Goal: Check status: Check status

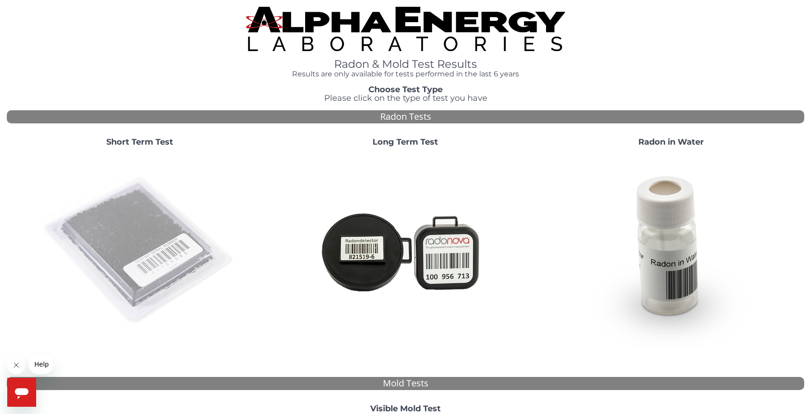
click at [96, 245] on img at bounding box center [139, 251] width 194 height 194
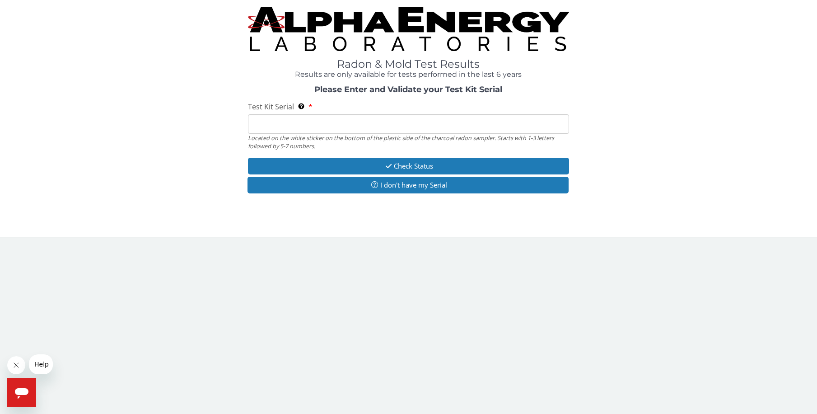
click at [310, 127] on input "Test Kit Serial Located on the white sticker on the bottom of the plastic side …" at bounding box center [409, 123] width 322 height 19
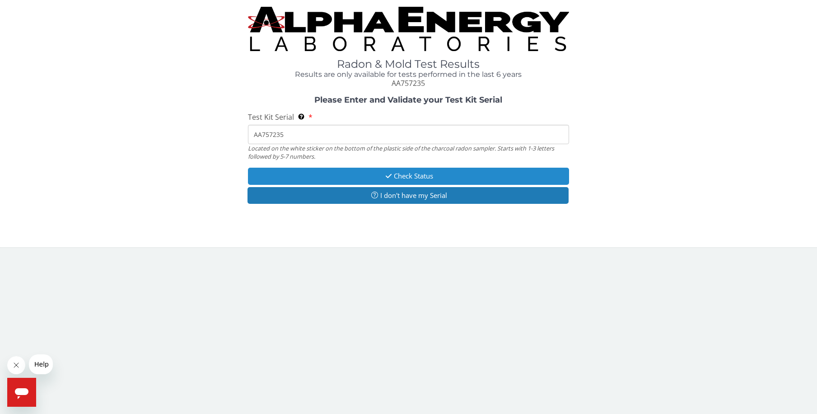
type input "AA757235"
click at [346, 174] on button "Check Status" at bounding box center [409, 176] width 322 height 17
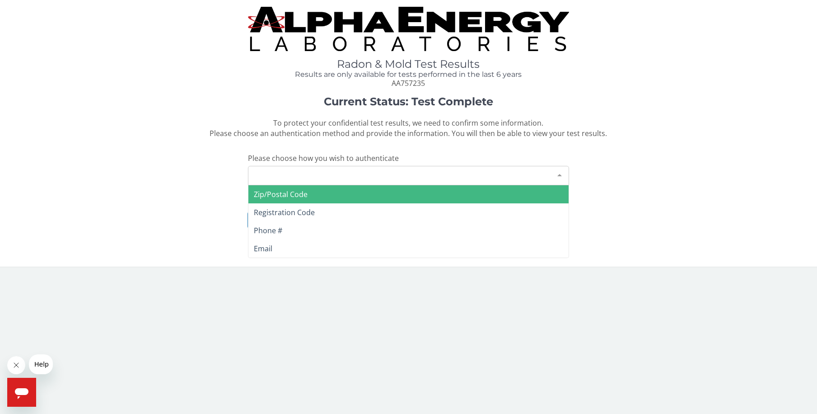
click at [294, 176] on div "Please make a selection" at bounding box center [409, 175] width 322 height 19
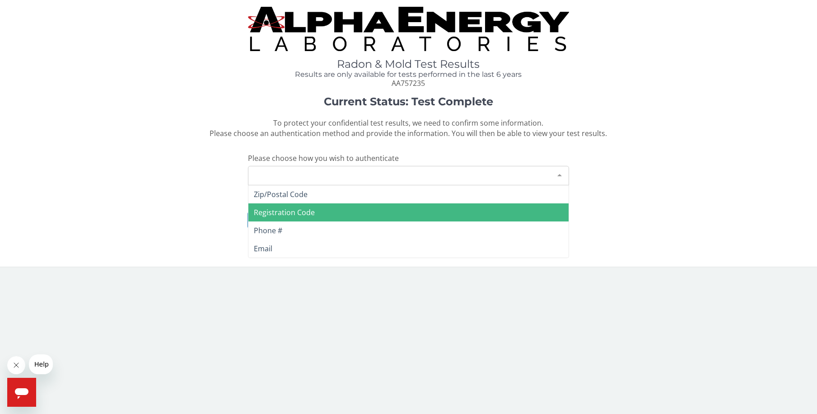
click at [329, 209] on span "Registration Code" at bounding box center [409, 212] width 321 height 18
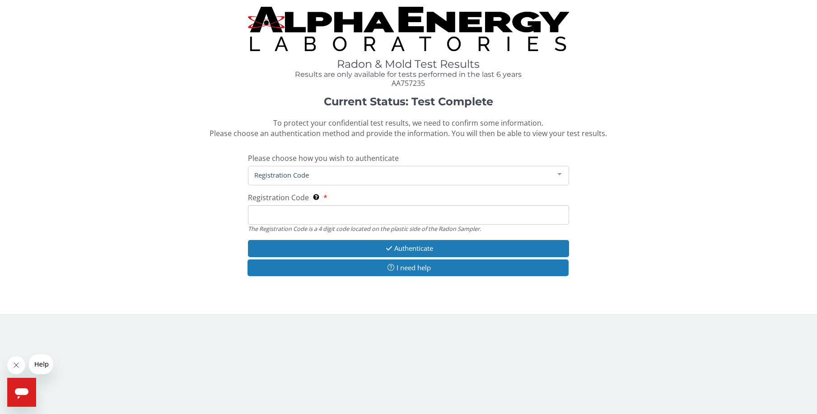
click at [278, 214] on input "Registration Code The Registration Code is a 4 digit code located on the plasti…" at bounding box center [409, 214] width 322 height 19
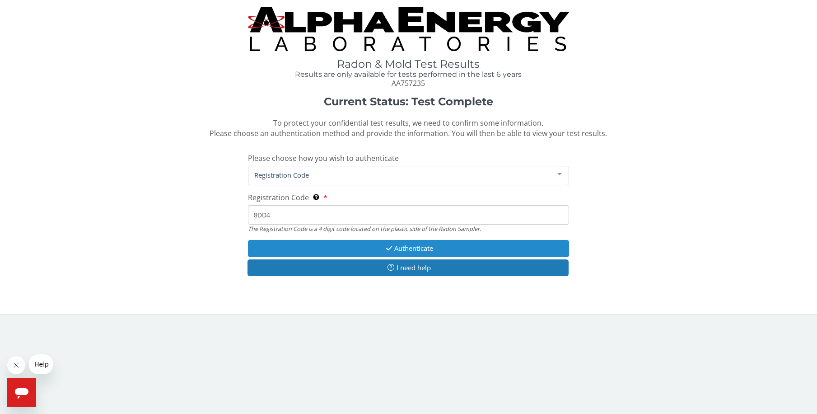
type input "8DD4"
click at [294, 247] on button "Authenticate" at bounding box center [409, 248] width 322 height 17
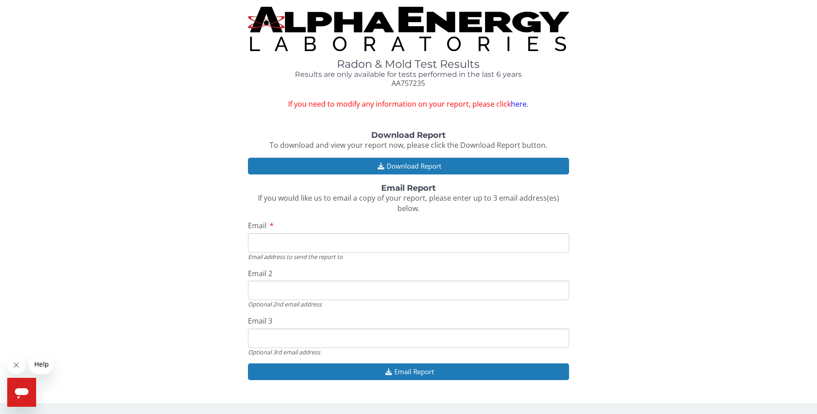
click at [274, 239] on input "Email" at bounding box center [409, 242] width 322 height 19
paste input "[EMAIL_ADDRESS][DOMAIN_NAME]"
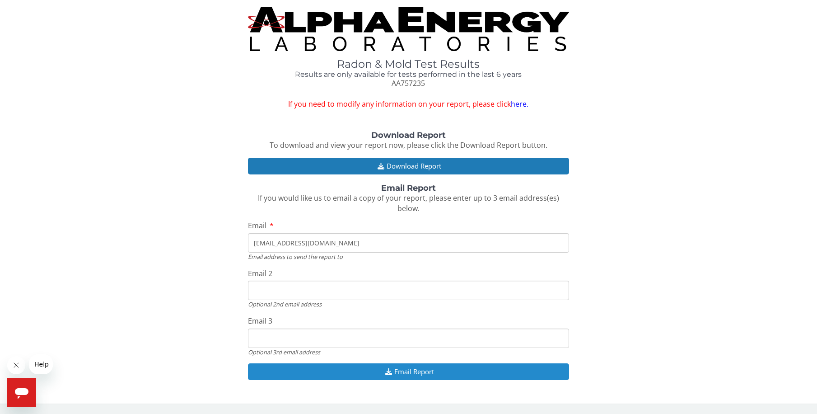
type input "[EMAIL_ADDRESS][DOMAIN_NAME]"
click at [320, 371] on button "Email Report" at bounding box center [409, 371] width 322 height 17
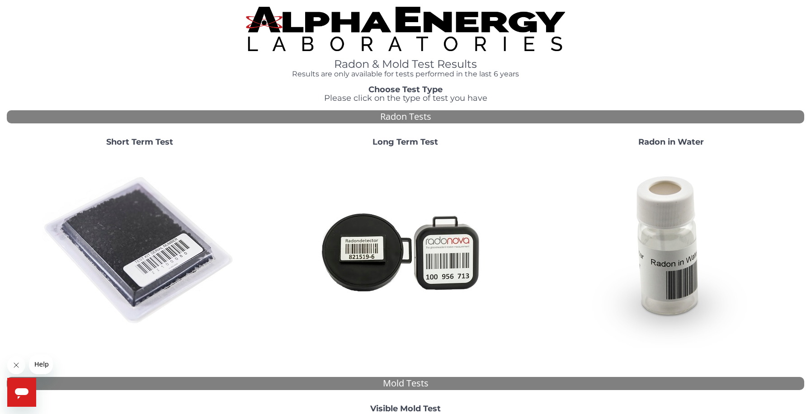
drag, startPoint x: 158, startPoint y: 249, endPoint x: 162, endPoint y: 245, distance: 5.5
click at [158, 249] on img at bounding box center [139, 251] width 194 height 194
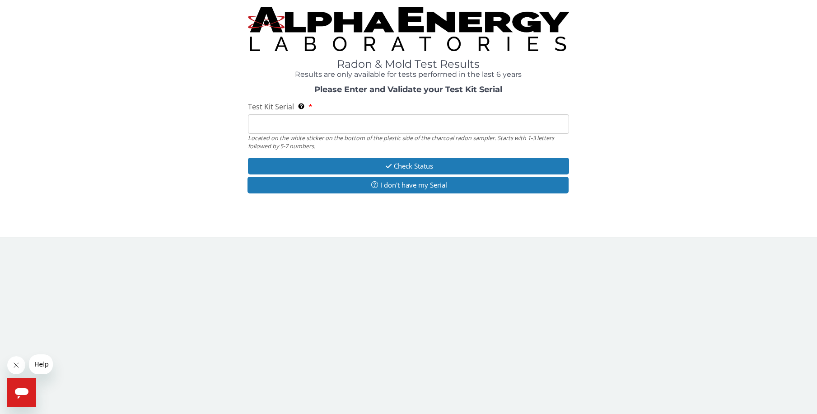
click at [311, 128] on input "Test Kit Serial Located on the white sticker on the bottom of the plastic side …" at bounding box center [409, 123] width 322 height 19
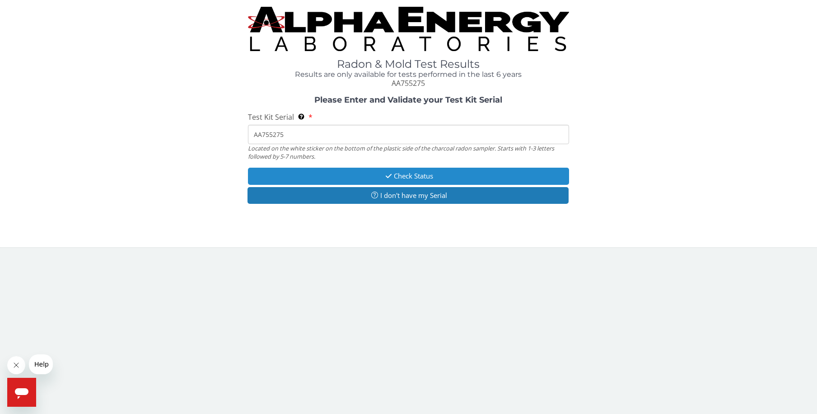
type input "AA755275"
click at [329, 179] on button "Check Status" at bounding box center [409, 176] width 322 height 17
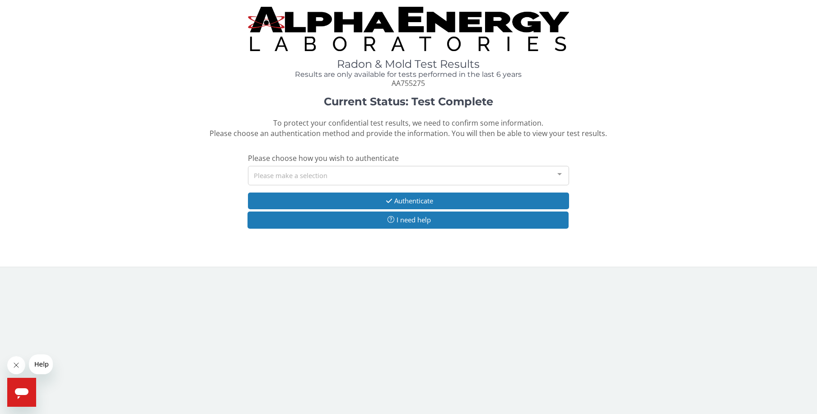
click at [329, 178] on div "Please make a selection" at bounding box center [409, 175] width 322 height 19
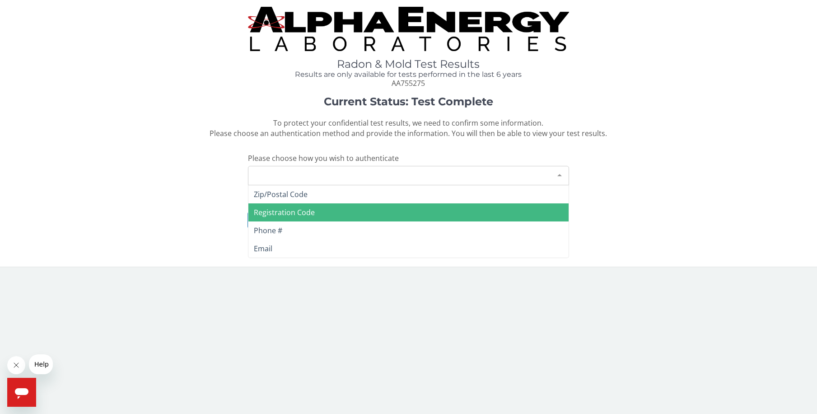
click at [316, 209] on span "Registration Code" at bounding box center [409, 212] width 321 height 18
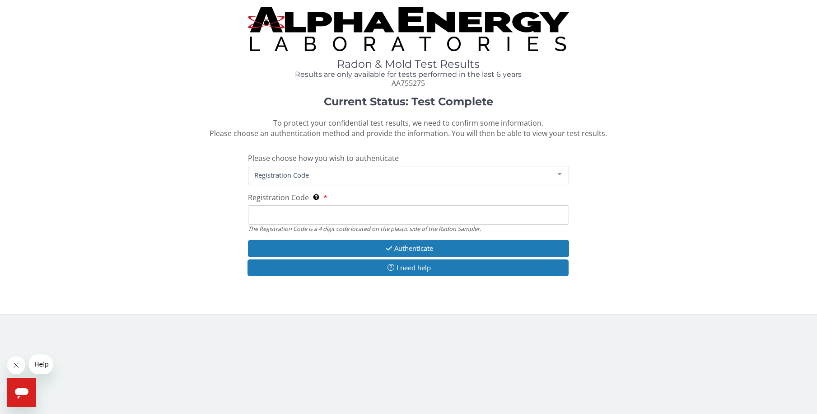
click at [295, 212] on input "Registration Code The Registration Code is a 4 digit code located on the plasti…" at bounding box center [409, 214] width 322 height 19
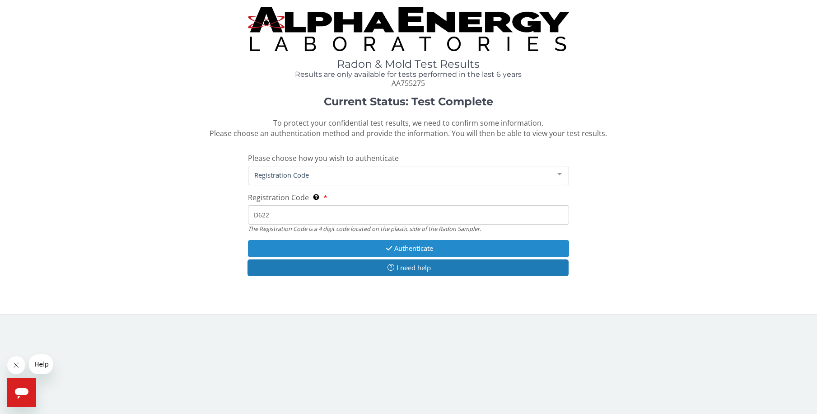
type input "D622"
click at [342, 248] on button "Authenticate" at bounding box center [409, 248] width 322 height 17
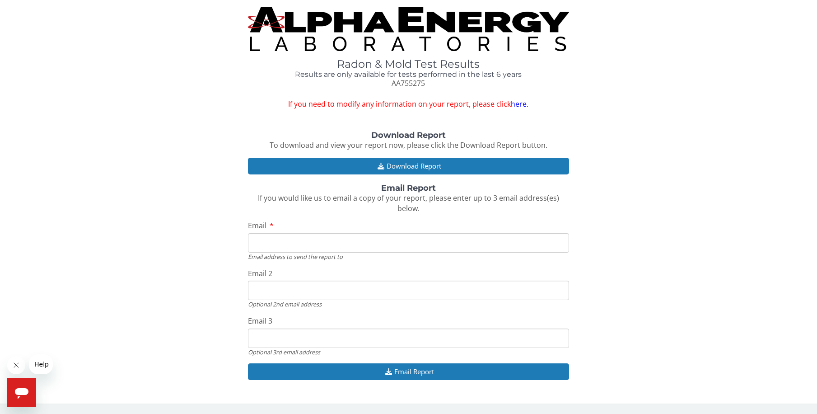
click at [338, 244] on input "Email" at bounding box center [409, 242] width 322 height 19
paste input "[EMAIL_ADDRESS][DOMAIN_NAME]"
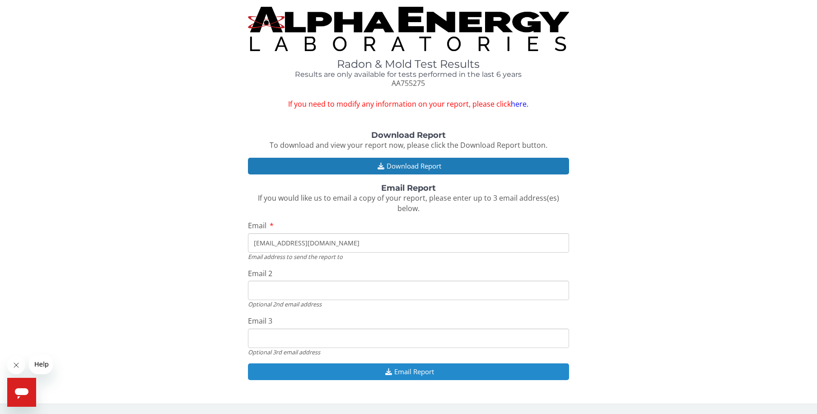
type input "[EMAIL_ADDRESS][DOMAIN_NAME]"
click at [326, 367] on button "Email Report" at bounding box center [409, 371] width 322 height 17
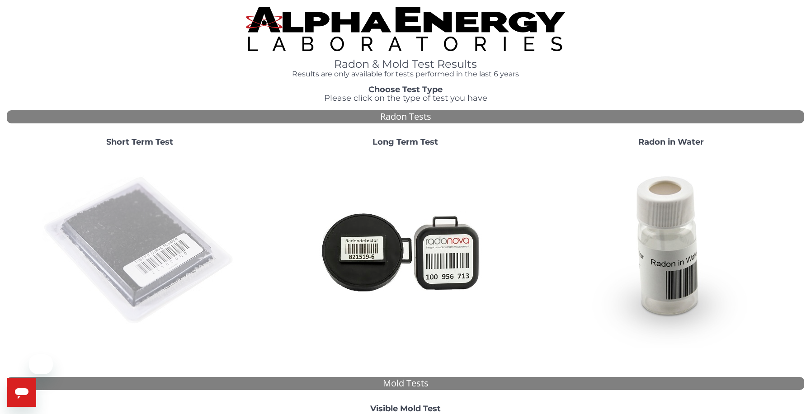
click at [157, 241] on img at bounding box center [139, 251] width 194 height 194
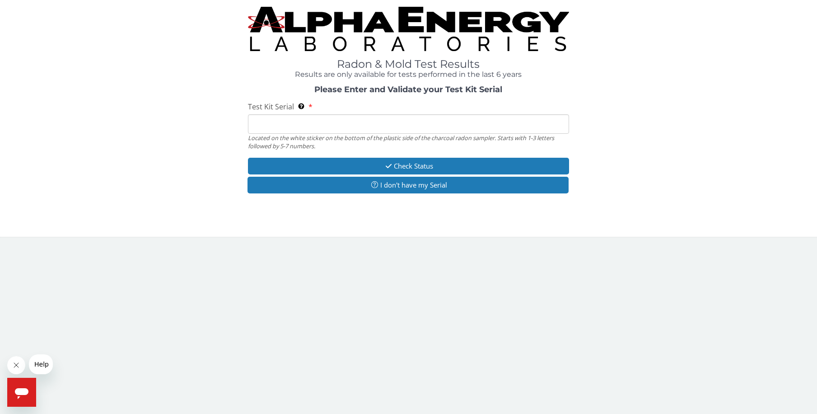
click at [307, 120] on input "Test Kit Serial Located on the white sticker on the bottom of the plastic side …" at bounding box center [409, 123] width 322 height 19
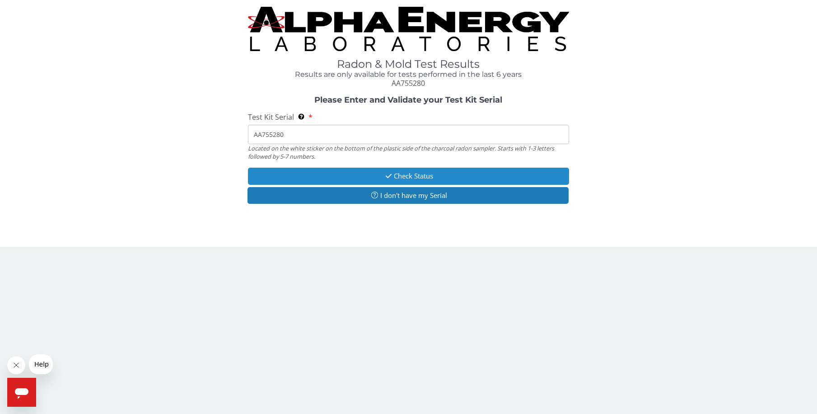
type input "AA755280"
click at [388, 178] on icon "button" at bounding box center [389, 176] width 10 height 7
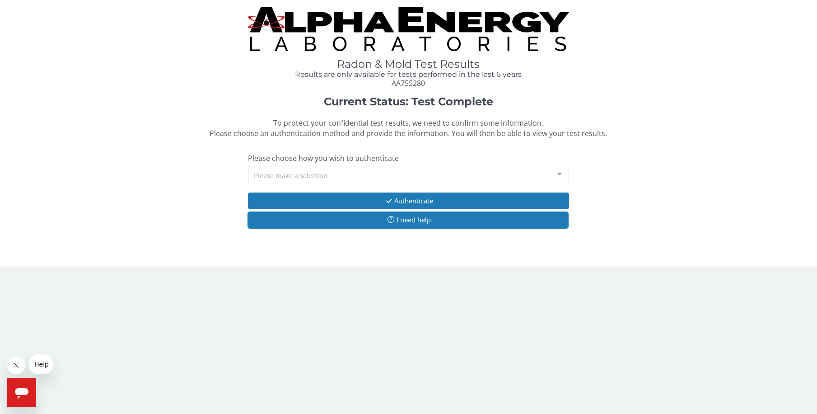
click at [302, 174] on div "Please make a selection" at bounding box center [409, 175] width 322 height 19
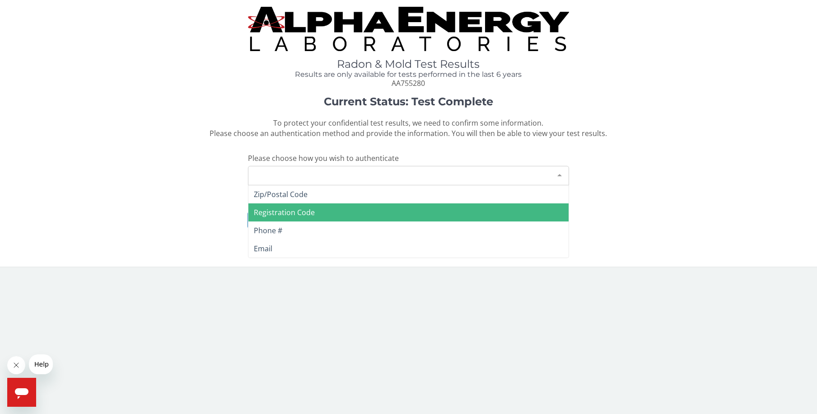
click at [297, 211] on span "Registration Code" at bounding box center [284, 212] width 61 height 10
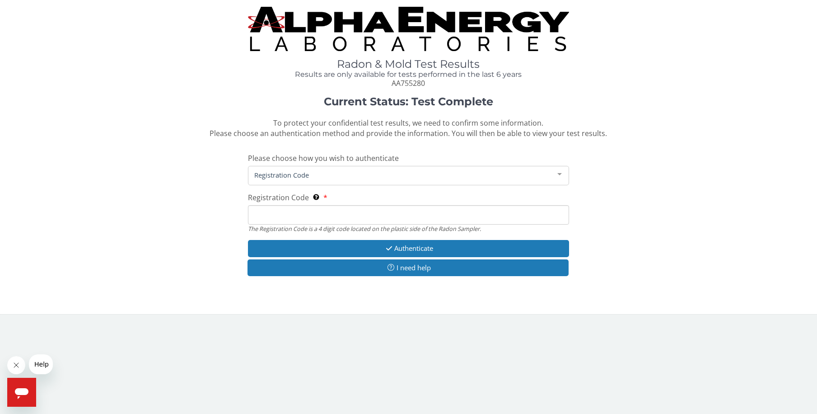
click at [279, 218] on input "Registration Code The Registration Code is a 4 digit code located on the plasti…" at bounding box center [409, 214] width 322 height 19
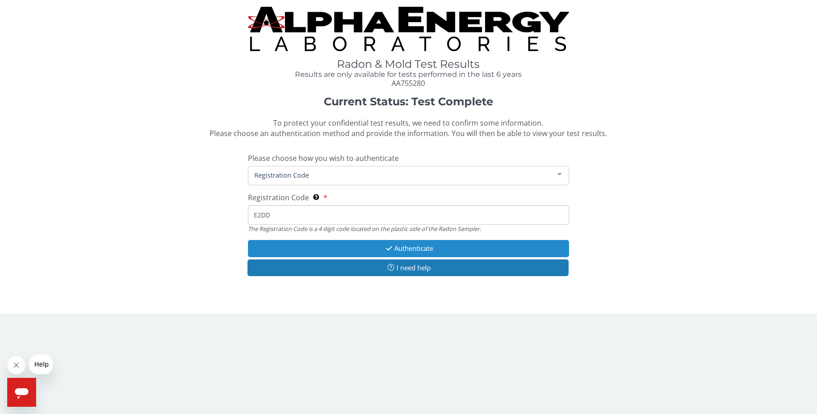
type input "E2DD"
click at [295, 249] on button "Authenticate" at bounding box center [409, 248] width 322 height 17
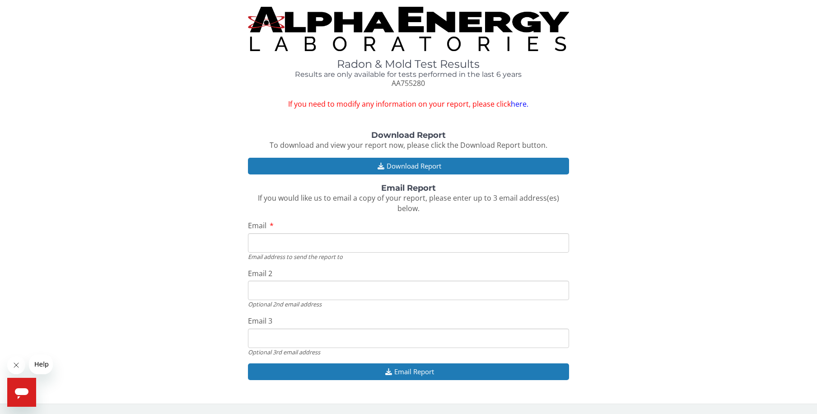
click at [319, 240] on input "Email" at bounding box center [409, 242] width 322 height 19
paste input "[EMAIL_ADDRESS][DOMAIN_NAME]"
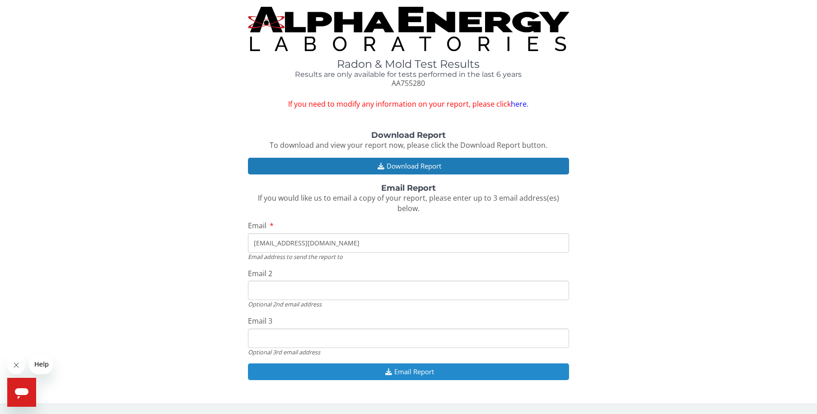
type input "[EMAIL_ADDRESS][DOMAIN_NAME]"
click at [376, 368] on button "Email Report" at bounding box center [409, 371] width 322 height 17
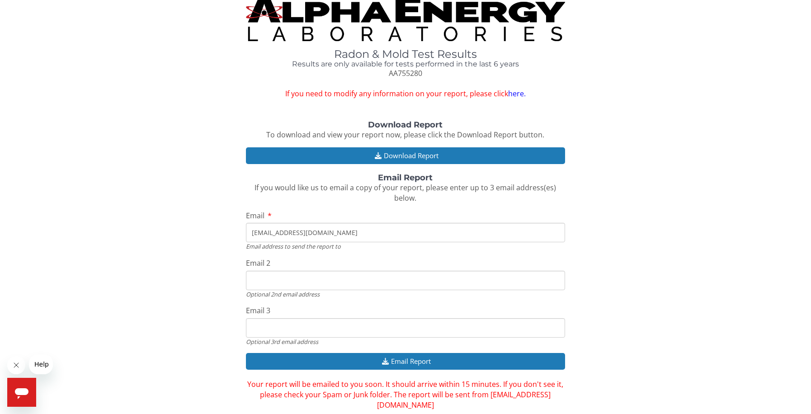
scroll to position [19, 0]
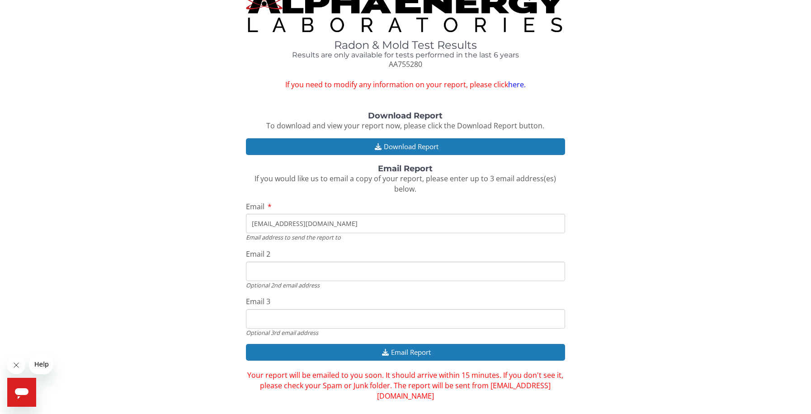
click at [647, 253] on div "Download Report To download and view your report now, please click the Download…" at bounding box center [405, 257] width 797 height 290
